Goal: Information Seeking & Learning: Learn about a topic

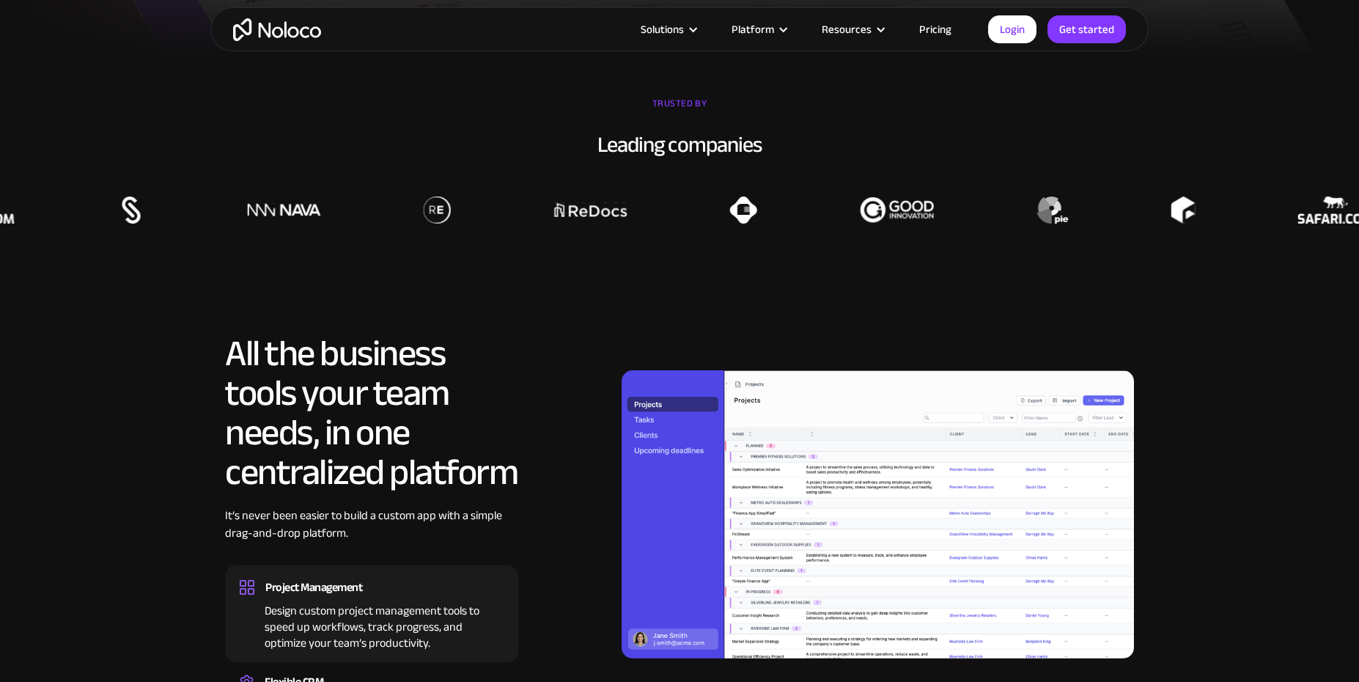
scroll to position [1246, 0]
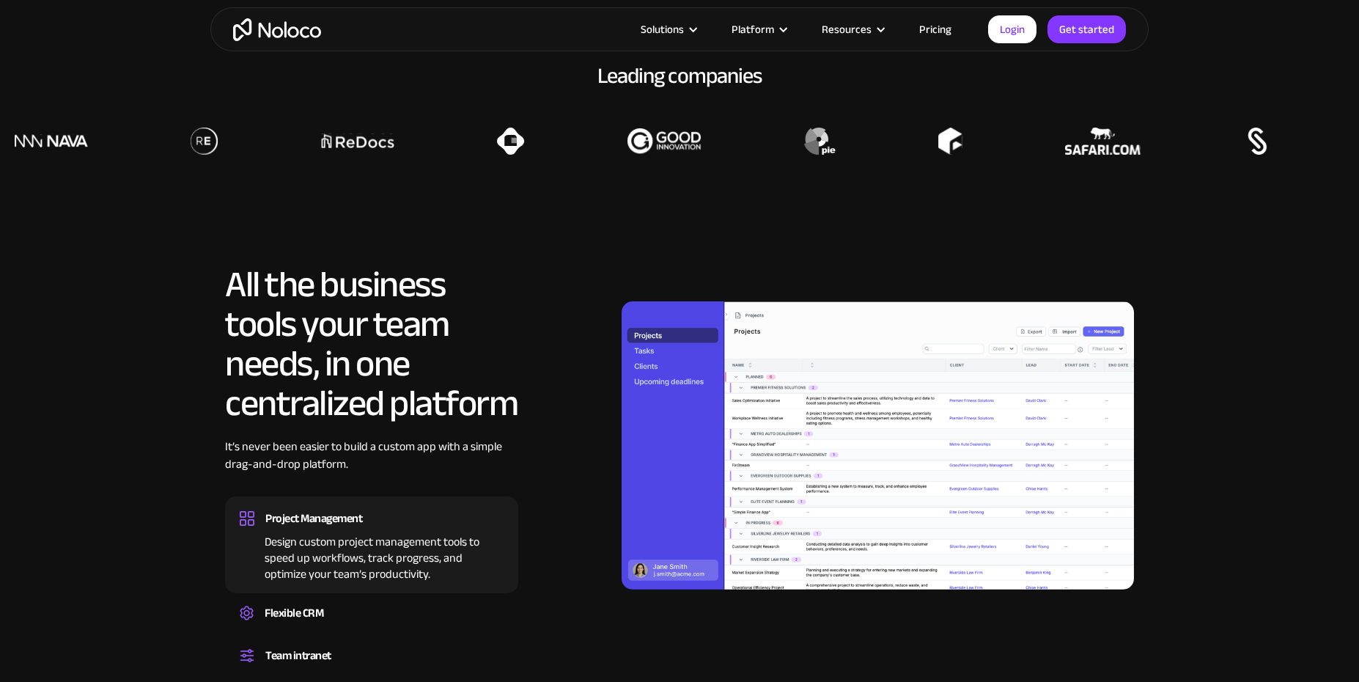
click at [938, 34] on link "Pricing" at bounding box center [935, 29] width 69 height 19
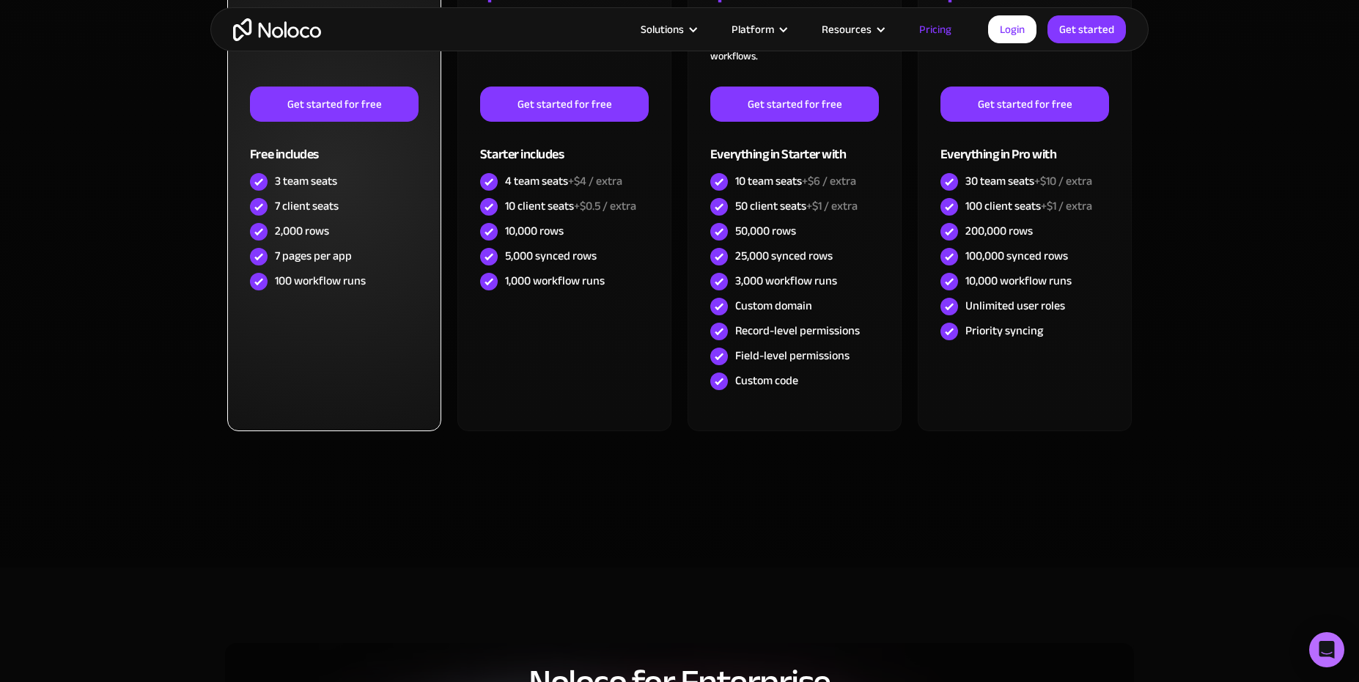
scroll to position [660, 0]
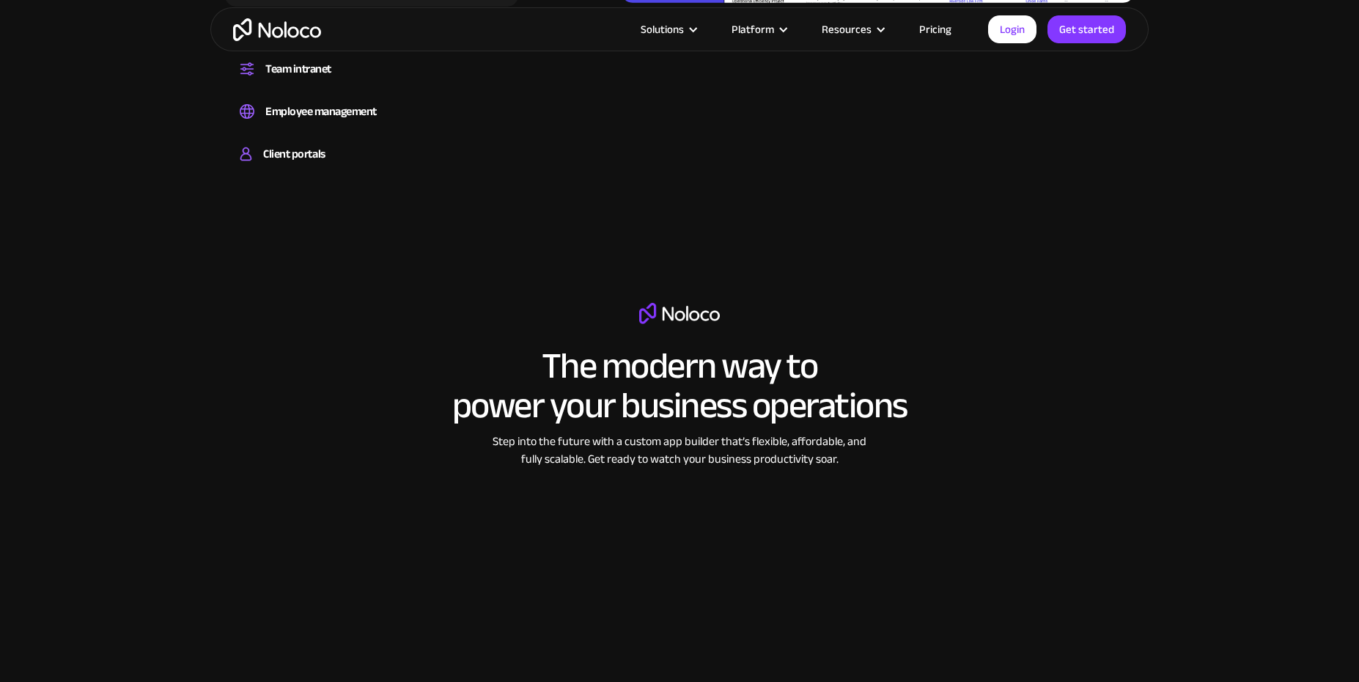
scroll to position [2566, 0]
